Goal: Use online tool/utility: Utilize a website feature to perform a specific function

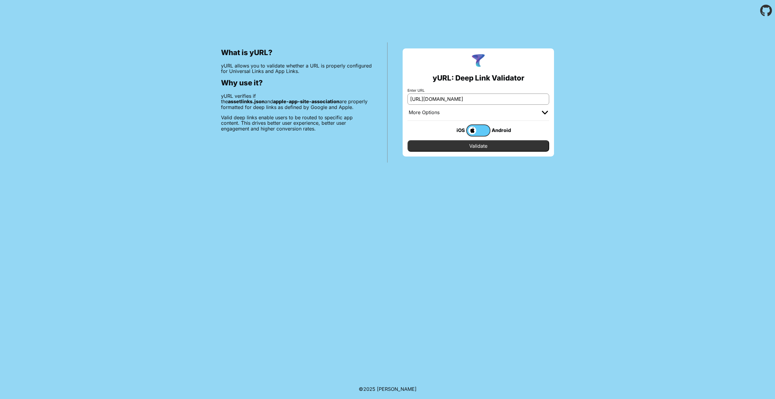
scroll to position [0, 0]
drag, startPoint x: 484, startPoint y: 103, endPoint x: 520, endPoint y: 104, distance: 35.7
click at [520, 104] on input "[URL][DOMAIN_NAME]" at bounding box center [478, 99] width 142 height 11
type input "[URL][DOMAIN_NAME]"
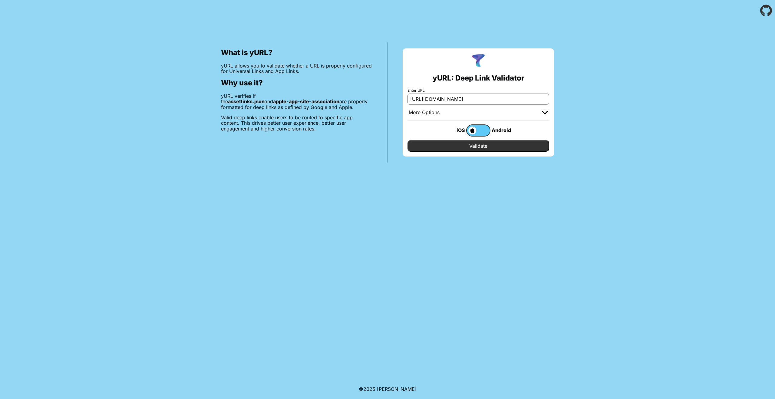
click at [488, 146] on input "Validate" at bounding box center [478, 145] width 142 height 11
click at [485, 132] on label at bounding box center [478, 130] width 24 height 12
click at [0, 0] on input "checkbox" at bounding box center [0, 0] width 0 height 0
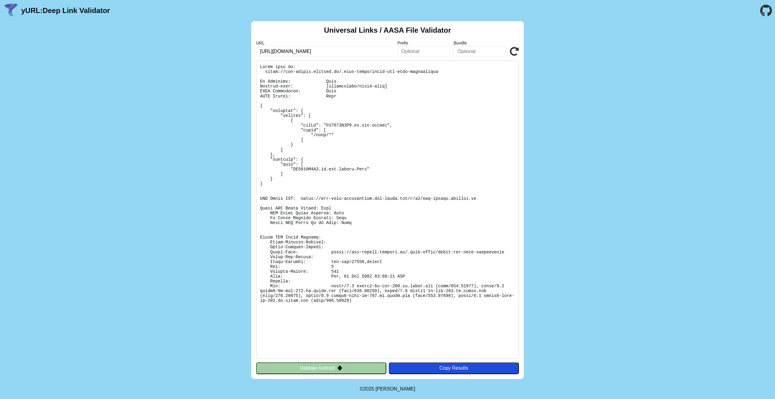
click at [320, 366] on button "Validate Android" at bounding box center [321, 367] width 130 height 11
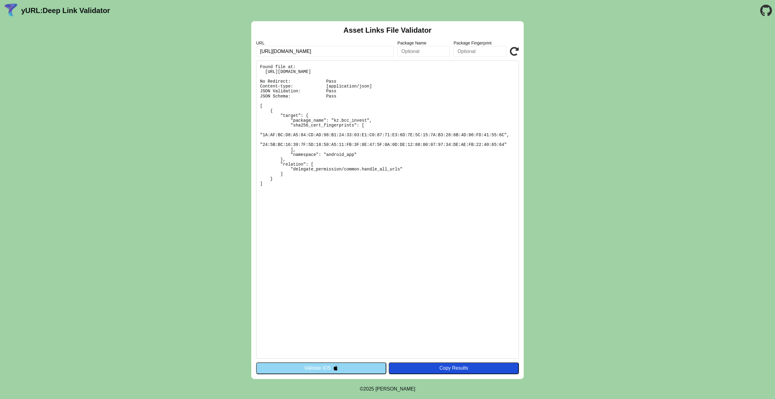
click at [342, 72] on pre "Found file at: https://bcc-invest.onelink.me/.well-known/assetlinks.json No Red…" at bounding box center [387, 210] width 263 height 298
copy pre "https://bcc-invest.onelink.me/.well-known/assetlinks.json"
click at [128, 113] on div "Asset Links File Validator URL https://bcc-invest.onelink.me Package Name Packa…" at bounding box center [387, 200] width 775 height 358
